Goal: Find specific page/section: Find specific page/section

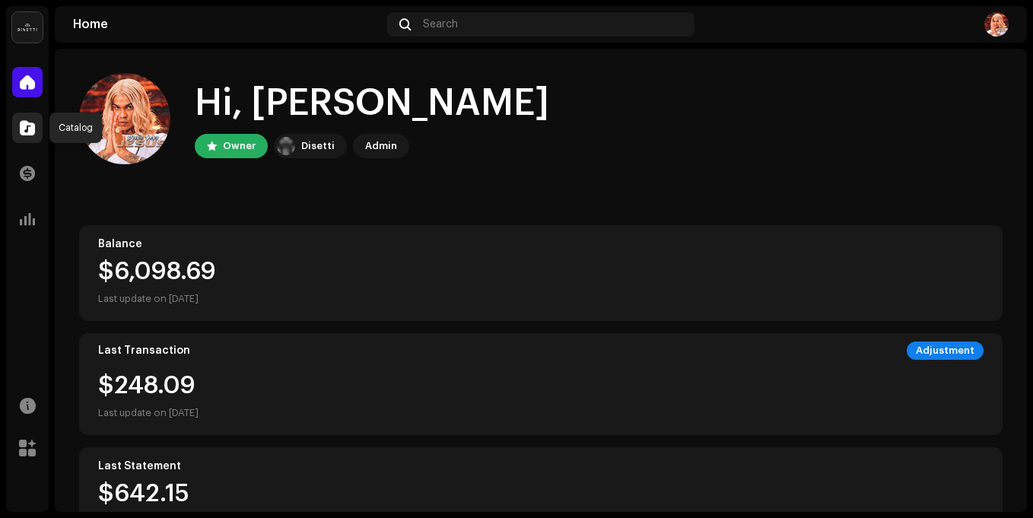
click at [35, 138] on div at bounding box center [27, 128] width 30 height 30
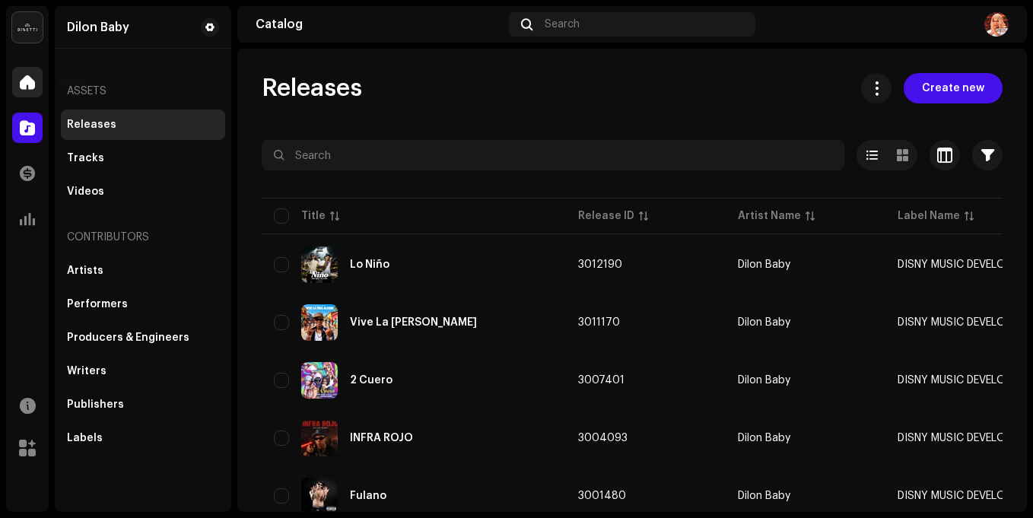
click at [38, 86] on div at bounding box center [27, 82] width 30 height 30
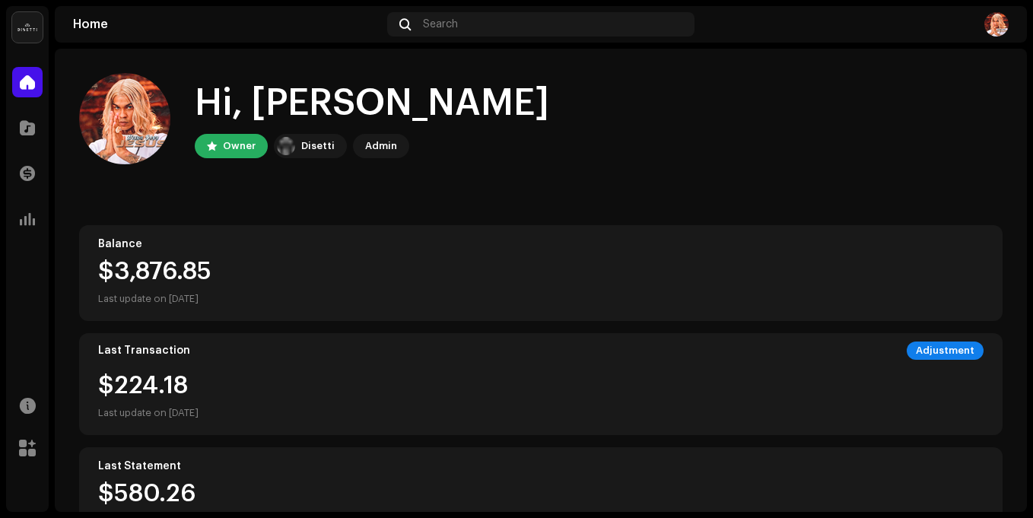
click at [23, 77] on span at bounding box center [27, 82] width 15 height 12
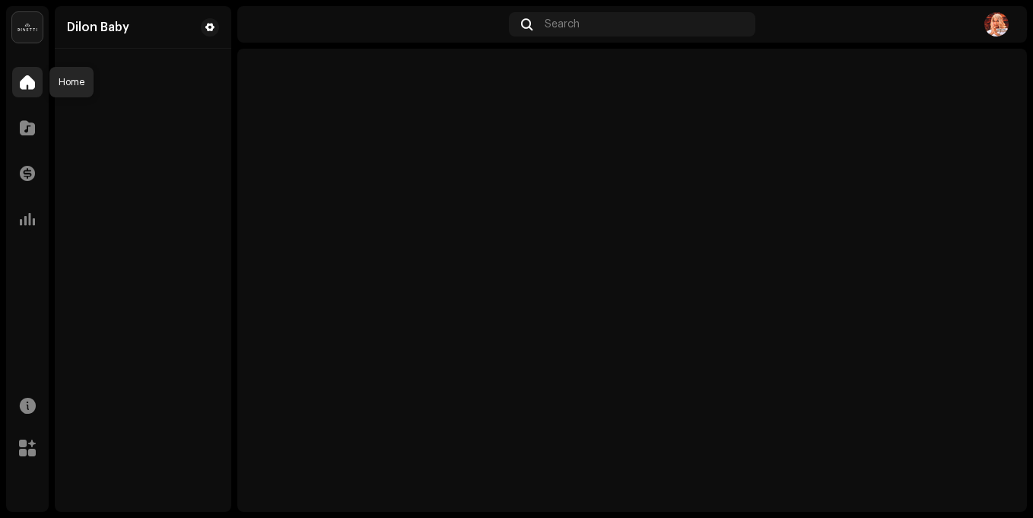
click at [35, 89] on div at bounding box center [27, 82] width 30 height 30
click at [30, 128] on span at bounding box center [27, 128] width 15 height 12
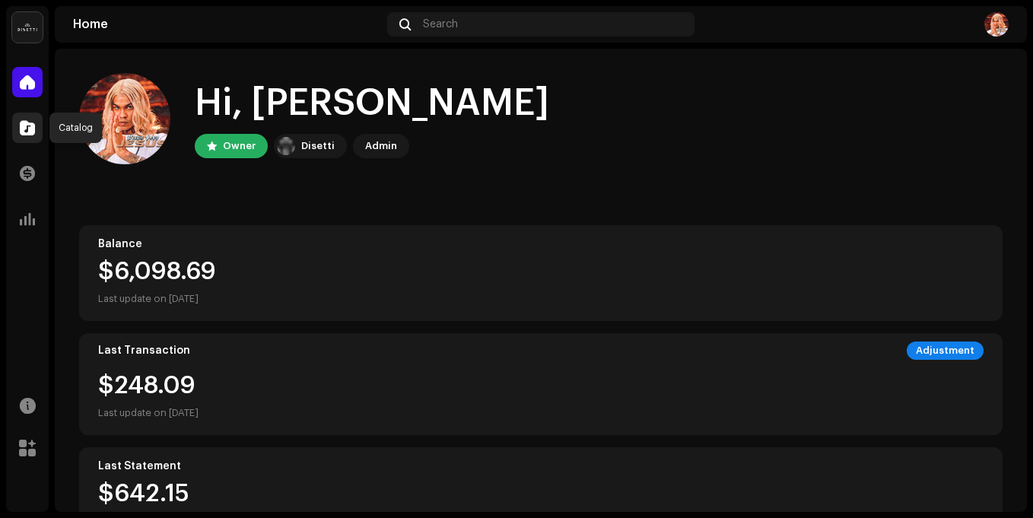
click at [28, 134] on span at bounding box center [27, 128] width 15 height 12
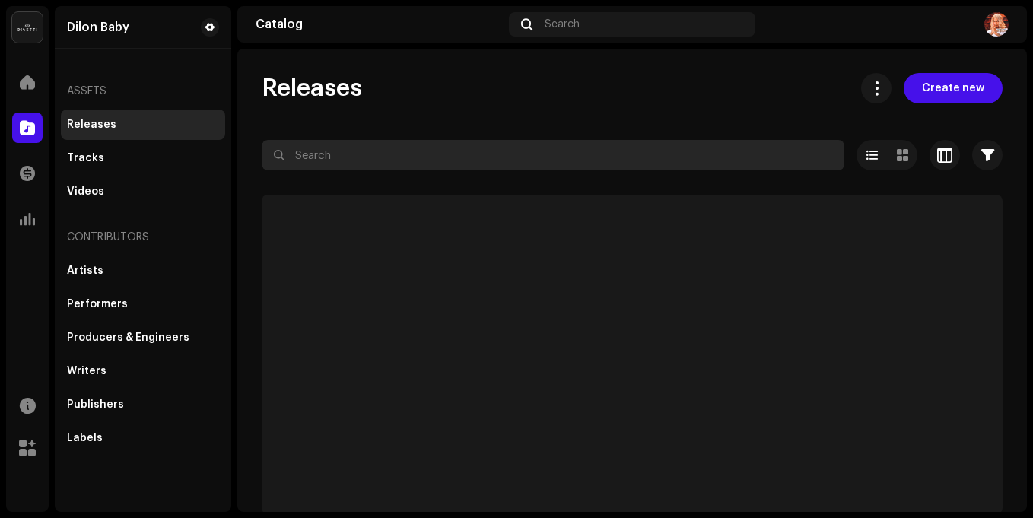
click at [528, 162] on input "text" at bounding box center [553, 155] width 582 height 30
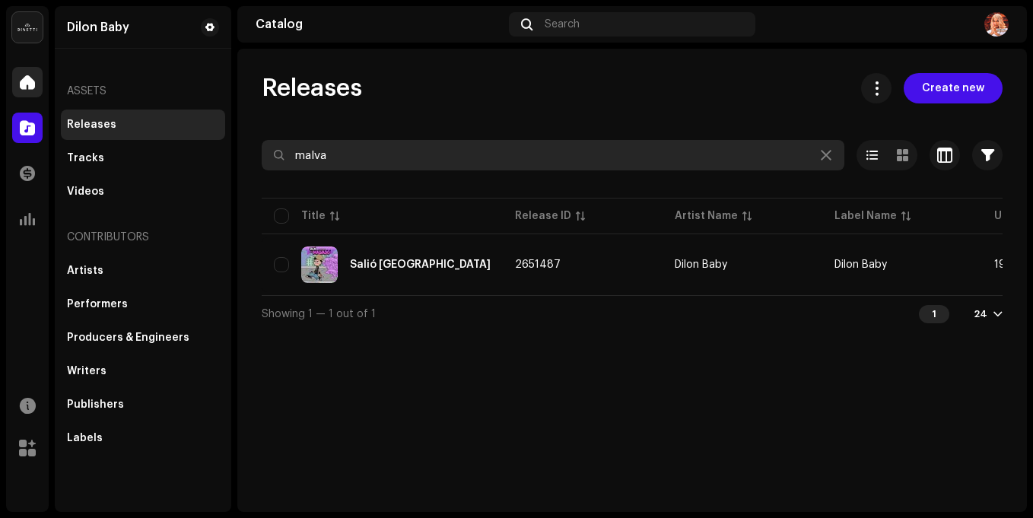
type input "malva"
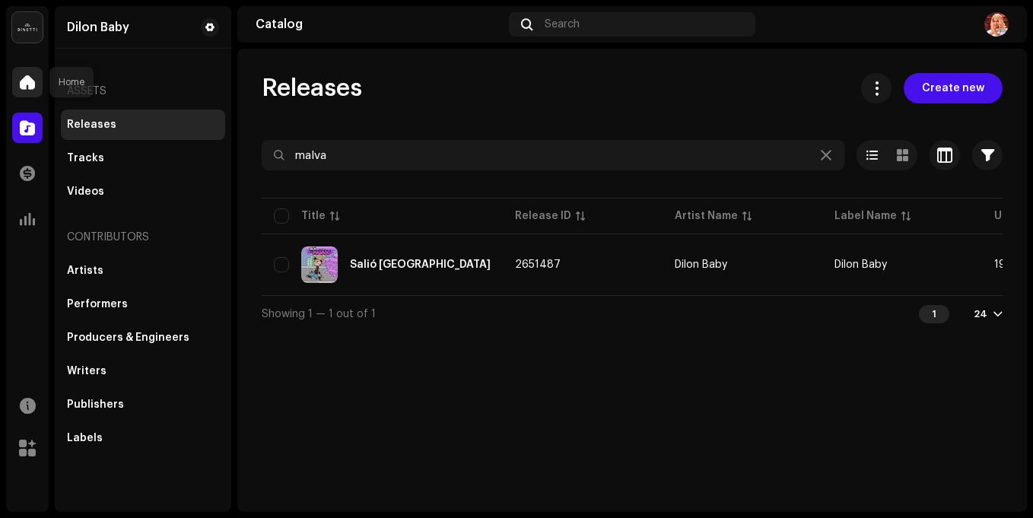
click at [40, 83] on div at bounding box center [27, 82] width 30 height 30
